Goal: Task Accomplishment & Management: Complete application form

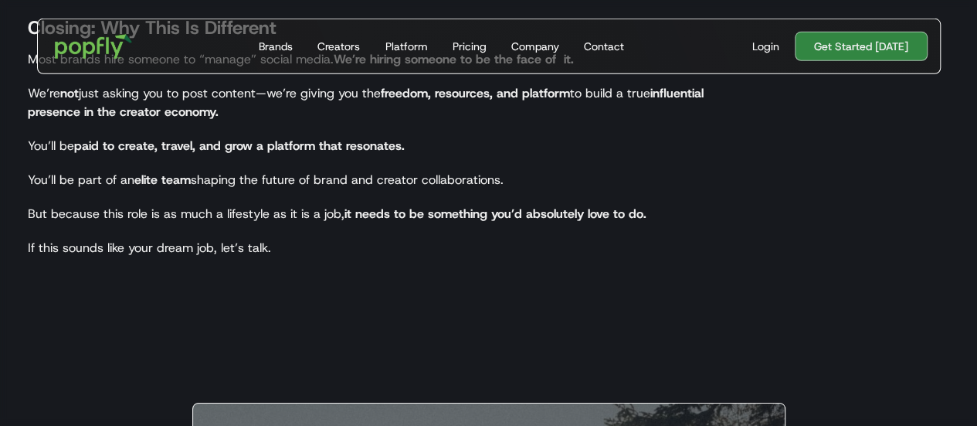
scroll to position [2378, 0]
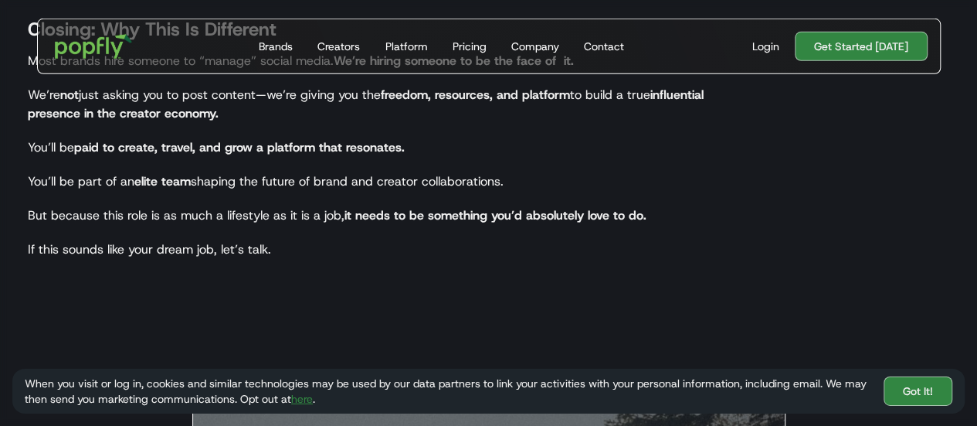
click at [932, 389] on link "Got It!" at bounding box center [918, 389] width 69 height 29
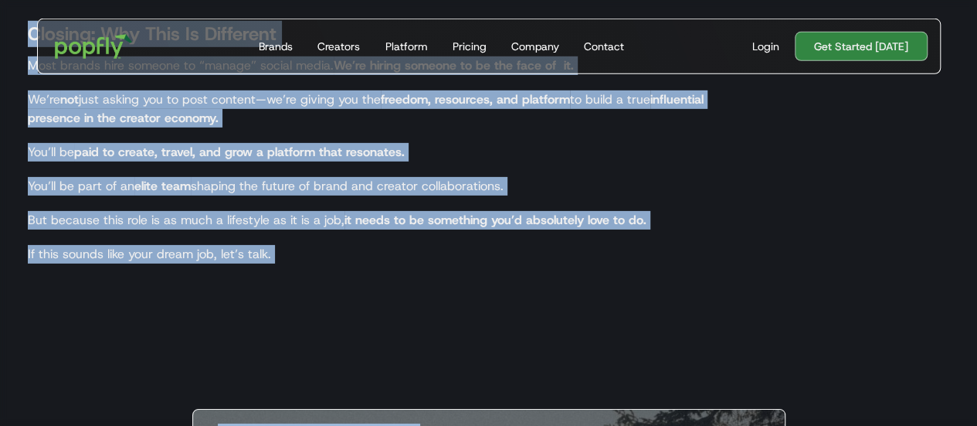
scroll to position [2395, 0]
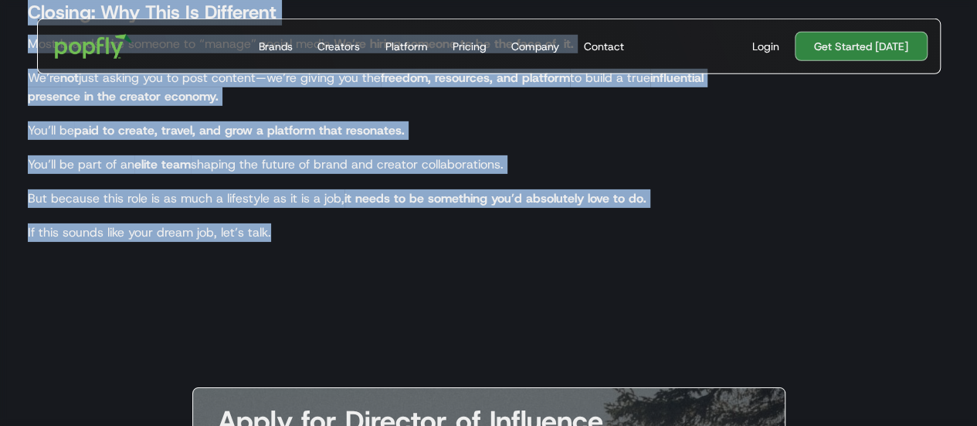
drag, startPoint x: 17, startPoint y: 121, endPoint x: 436, endPoint y: 242, distance: 435.7
copy body "Director of Influence Link to a video telling us why we should select you for t…"
click at [528, 247] on div "Closing: Why This Is Different Most brands hire someone to “manage” social medi…" at bounding box center [383, 116] width 742 height 283
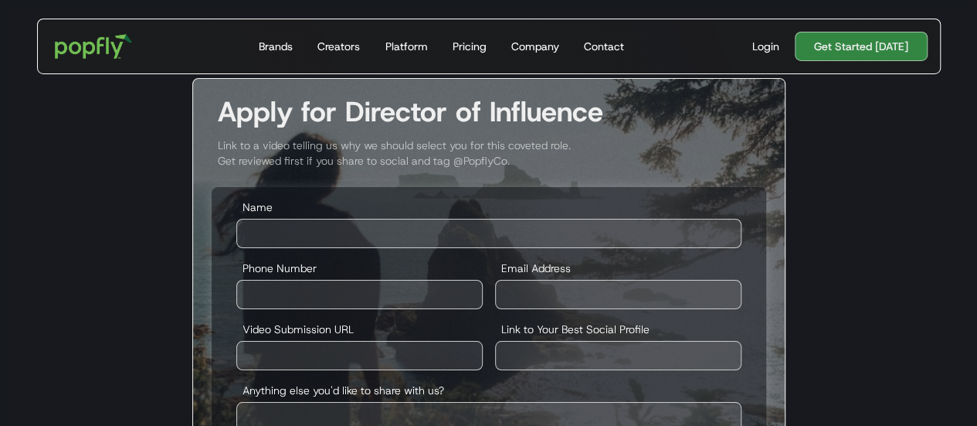
click at [829, 249] on div "Apply for Director of Influence Link to a video telling us why we should select…" at bounding box center [488, 365] width 977 height 575
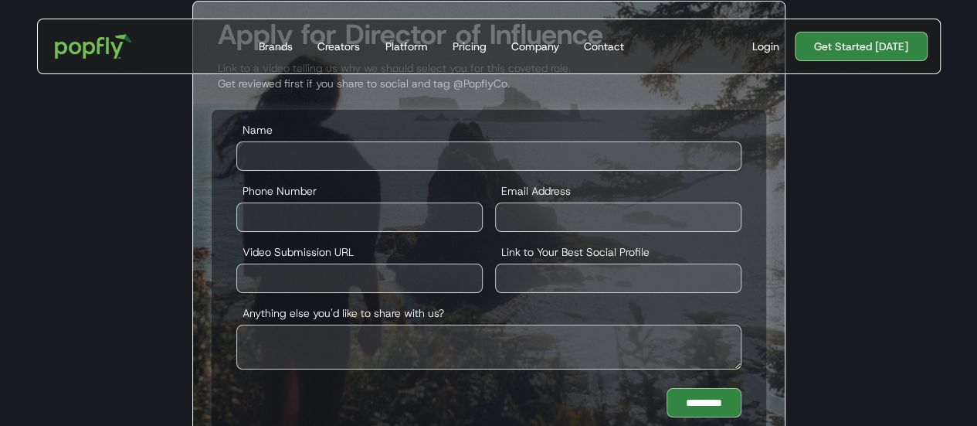
scroll to position [2704, 0]
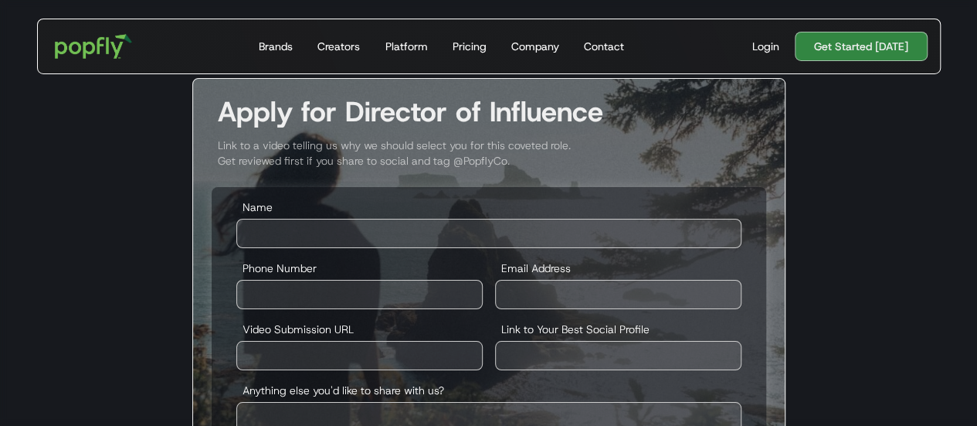
click at [102, 50] on img "home" at bounding box center [94, 46] width 100 height 46
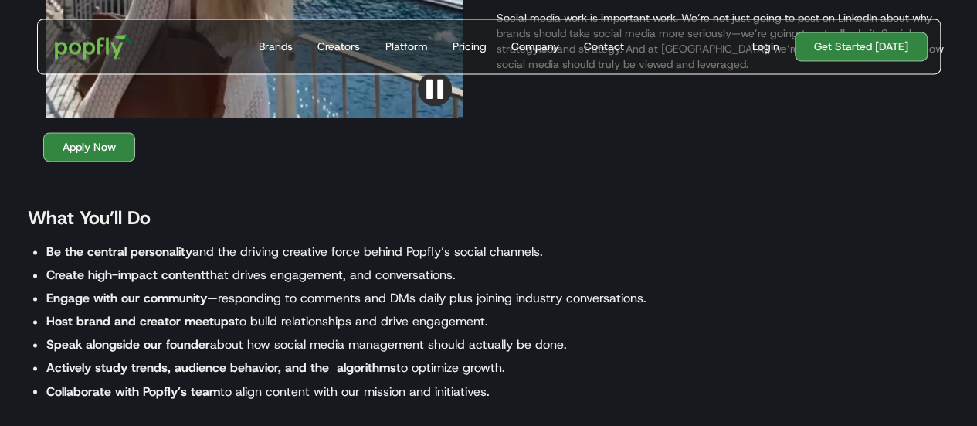
scroll to position [1159, 0]
